Goal: Information Seeking & Learning: Learn about a topic

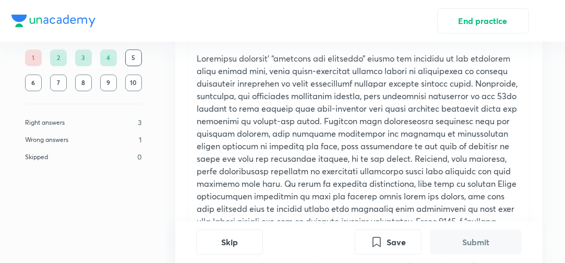
scroll to position [459, 0]
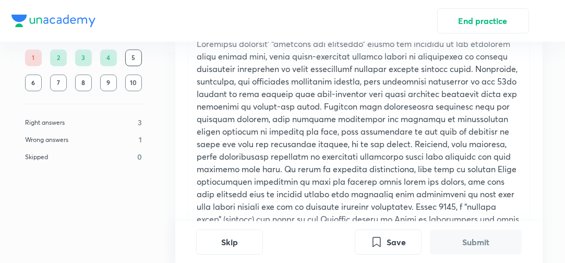
drag, startPoint x: 361, startPoint y: 90, endPoint x: 530, endPoint y: 91, distance: 169.0
click at [530, 92] on div "Question 5 20:45 Comprehension Passage Read the passage carefully and answer th…" at bounding box center [358, 72] width 367 height 936
drag, startPoint x: 524, startPoint y: 46, endPoint x: 536, endPoint y: 89, distance: 44.4
click at [536, 89] on div "Question 5 21:39 Comprehension Passage Read the passage carefully and answer th…" at bounding box center [358, 72] width 367 height 936
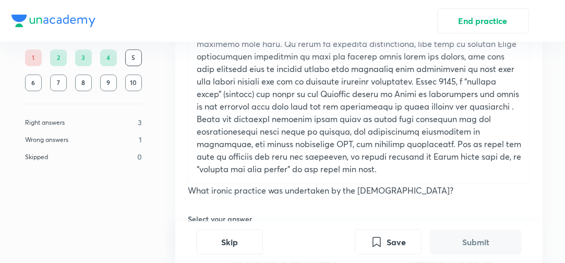
scroll to position [668, 0]
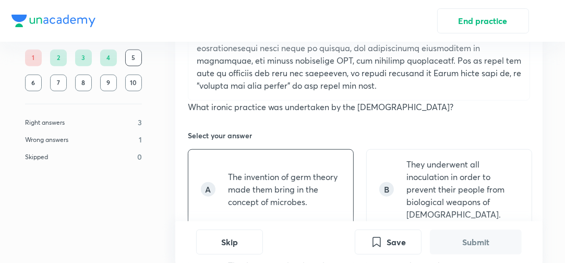
click at [300, 149] on div "A The invention of germ theory made them bring in the concept of microbes." at bounding box center [271, 189] width 166 height 80
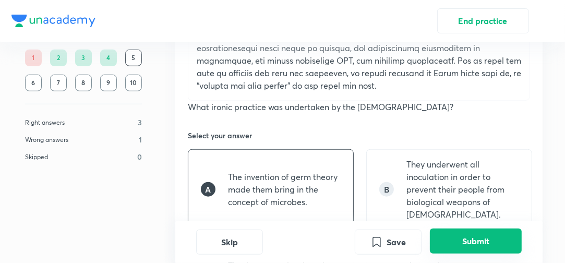
click at [457, 249] on button "Submit" at bounding box center [476, 240] width 92 height 25
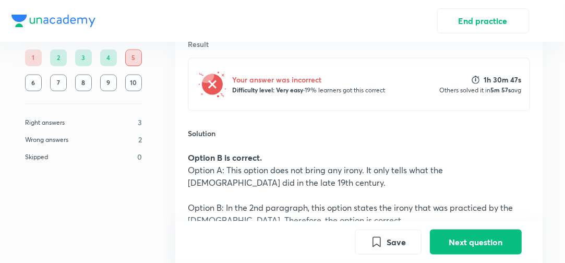
scroll to position [784, 0]
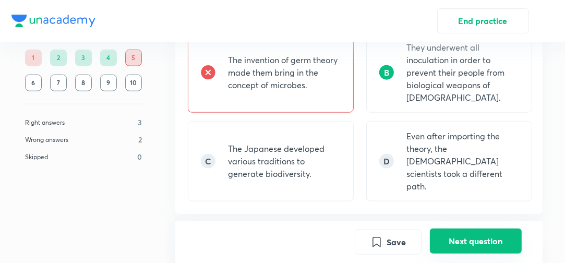
click at [466, 241] on button "Next question" at bounding box center [476, 240] width 92 height 25
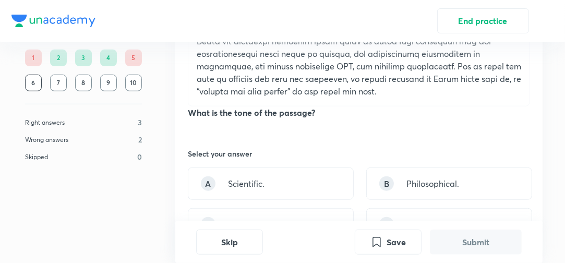
scroll to position [743, 0]
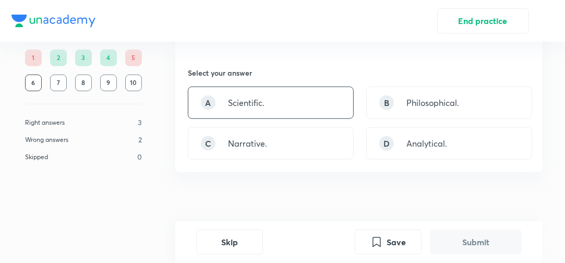
drag, startPoint x: 263, startPoint y: 71, endPoint x: 265, endPoint y: 77, distance: 6.6
click at [270, 90] on div "A Scientific." at bounding box center [271, 103] width 166 height 32
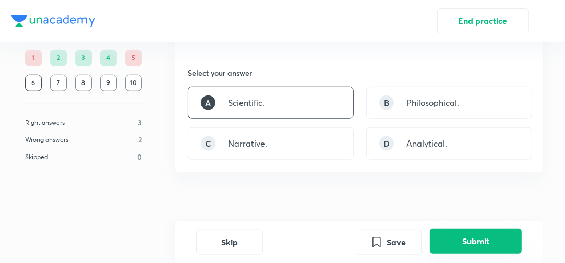
click at [458, 239] on button "Submit" at bounding box center [476, 240] width 92 height 25
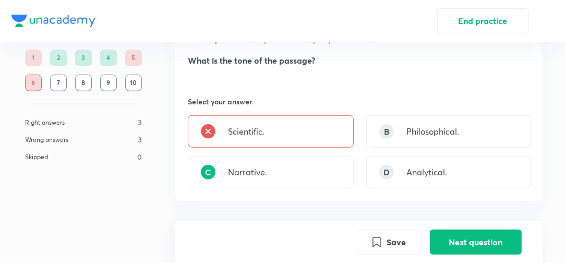
scroll to position [713, 0]
click at [455, 251] on button "Next question" at bounding box center [476, 240] width 92 height 25
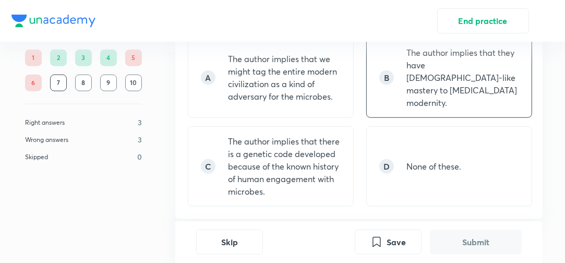
scroll to position [834, 0]
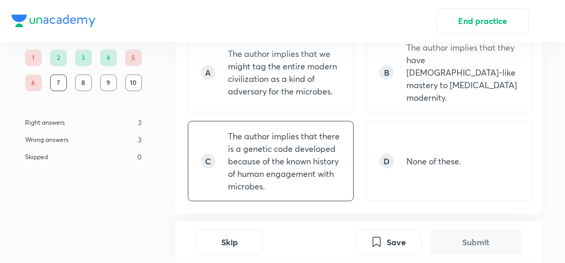
click at [338, 130] on p "The author implies that there is a genetic code developed because of the known …" at bounding box center [284, 161] width 113 height 63
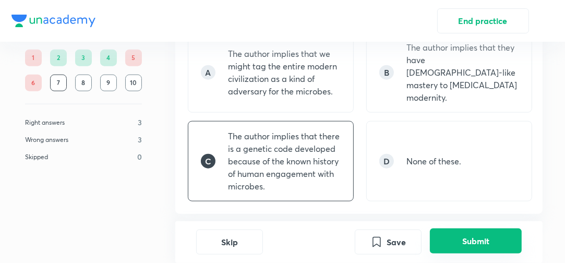
click at [459, 246] on button "Submit" at bounding box center [476, 240] width 92 height 25
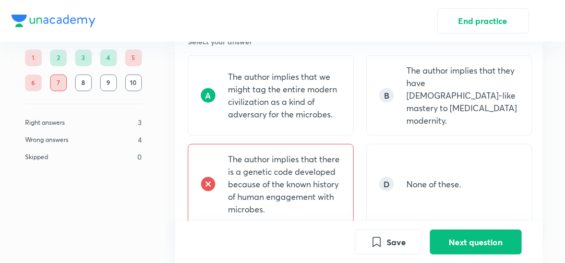
scroll to position [709, 0]
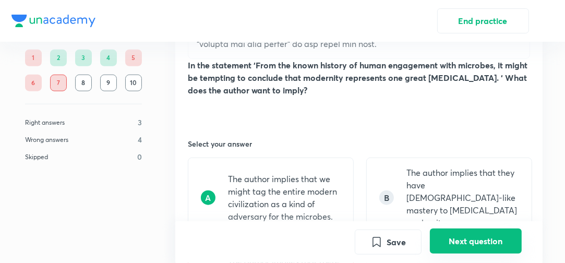
click at [462, 242] on button "Next question" at bounding box center [476, 240] width 92 height 25
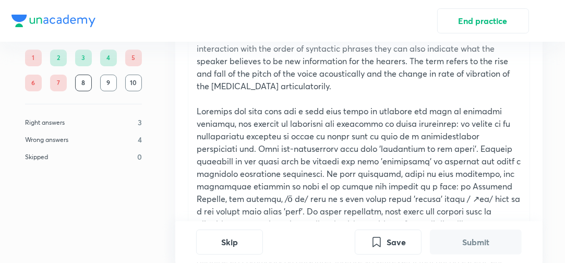
scroll to position [167, 0]
